Goal: Find specific page/section: Find specific page/section

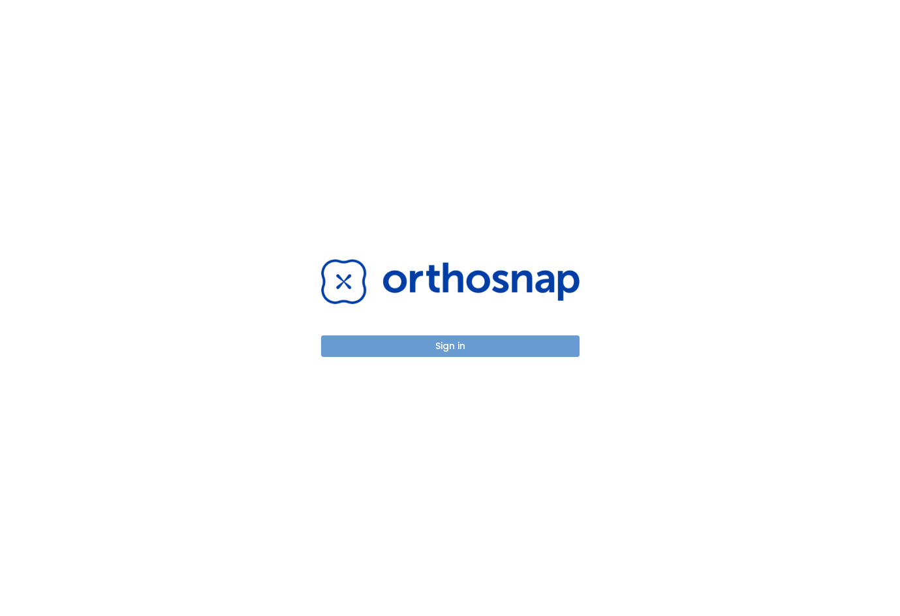
click at [497, 349] on button "Sign in" at bounding box center [450, 346] width 258 height 22
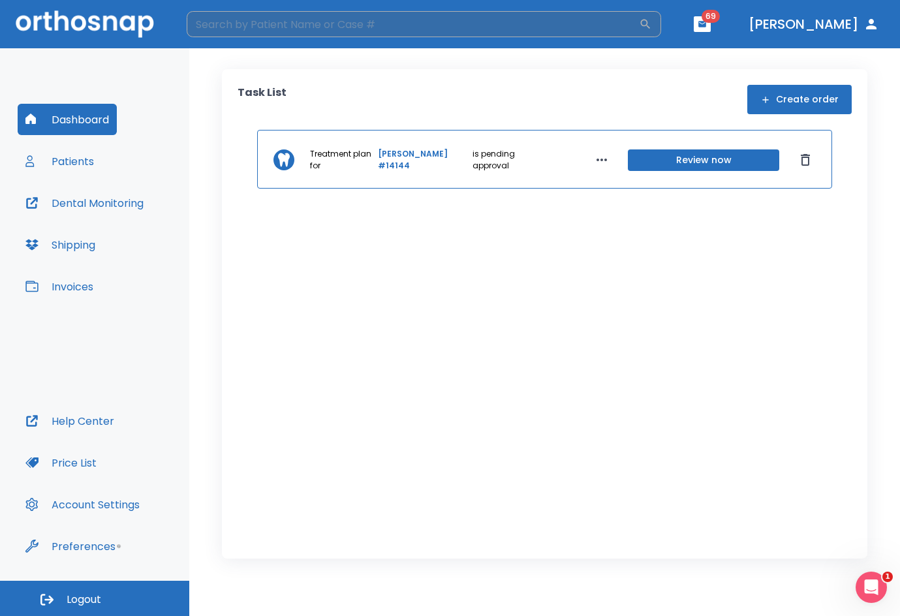
click at [304, 19] on input "search" at bounding box center [413, 24] width 452 height 26
type input "[PERSON_NAME]"
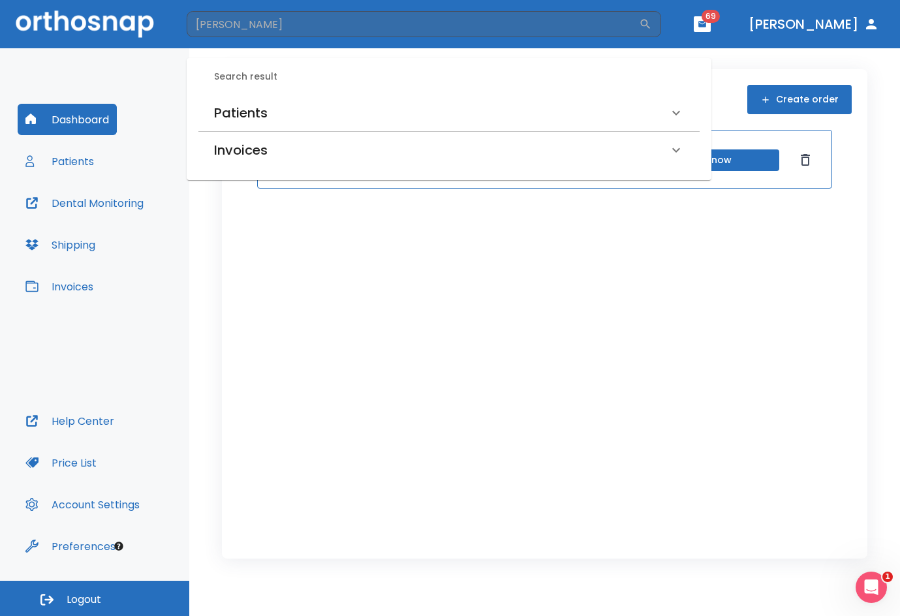
click at [678, 112] on icon at bounding box center [676, 113] width 16 height 16
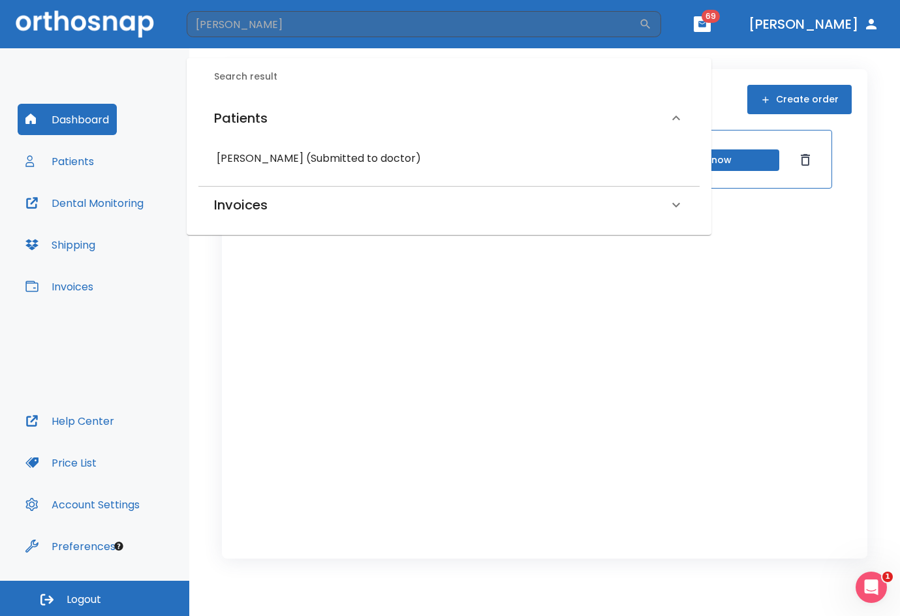
click at [302, 161] on h6 "[PERSON_NAME] (Submitted to doctor)" at bounding box center [449, 158] width 465 height 18
